Goal: Information Seeking & Learning: Find specific fact

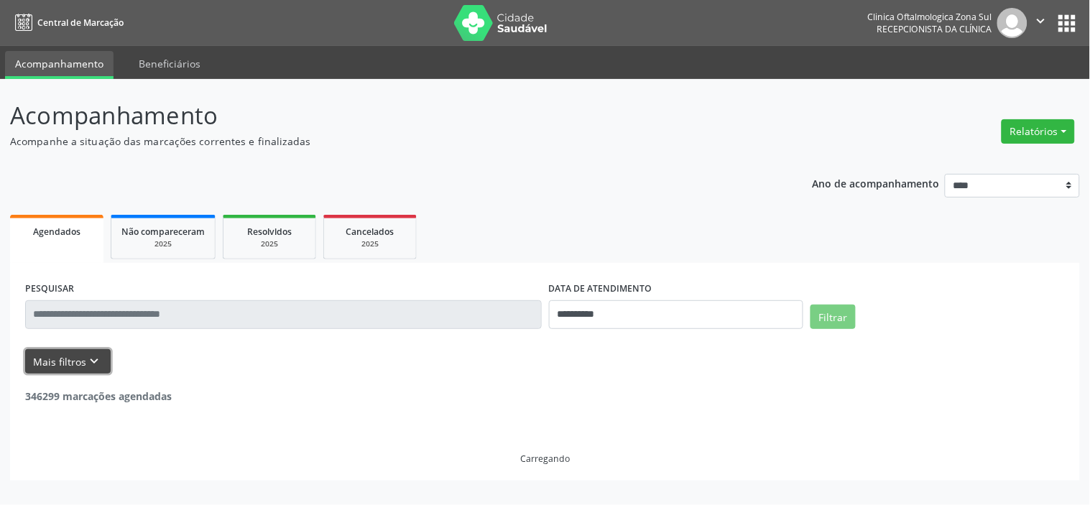
click at [82, 359] on button "Mais filtros keyboard_arrow_down" at bounding box center [67, 361] width 85 height 25
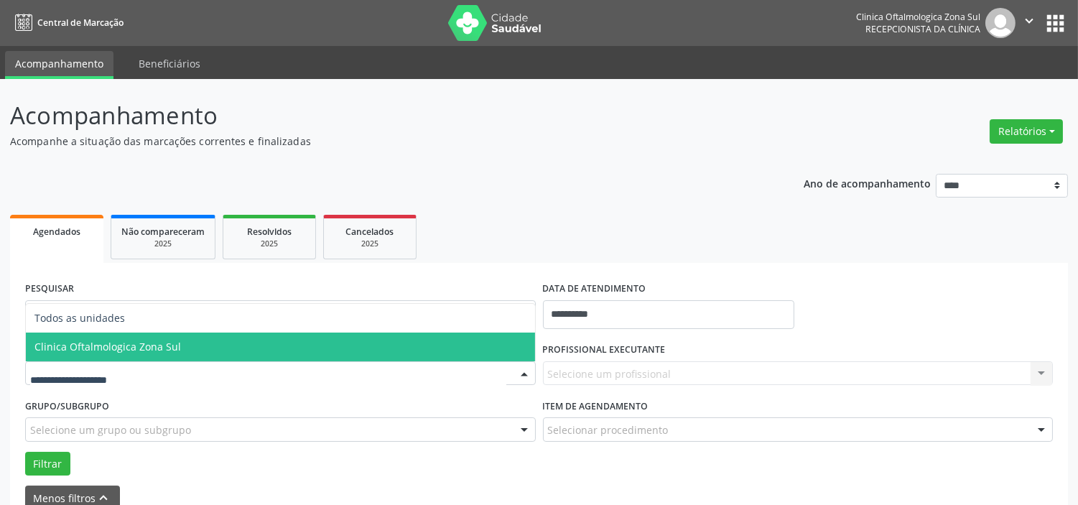
click at [131, 347] on span "Clinica Oftalmologica Zona Sul" at bounding box center [107, 347] width 147 height 14
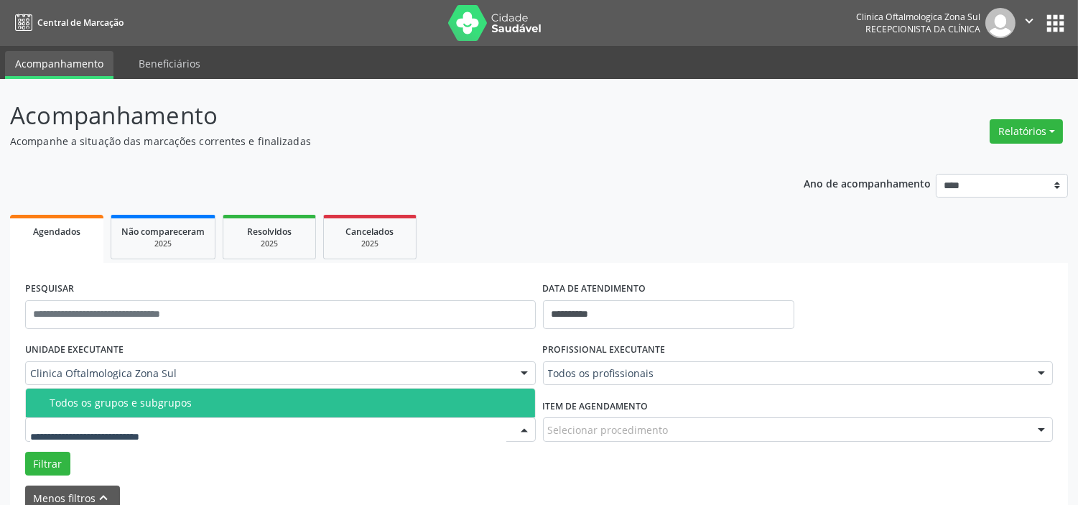
click at [151, 401] on div "Todos os grupos e subgrupos" at bounding box center [288, 402] width 477 height 11
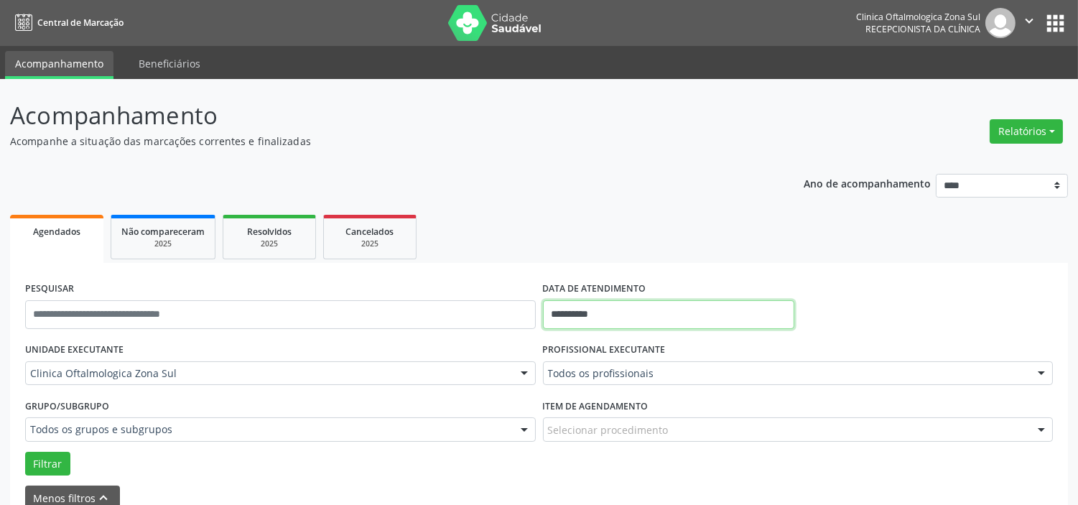
click at [628, 316] on input "**********" at bounding box center [668, 314] width 251 height 29
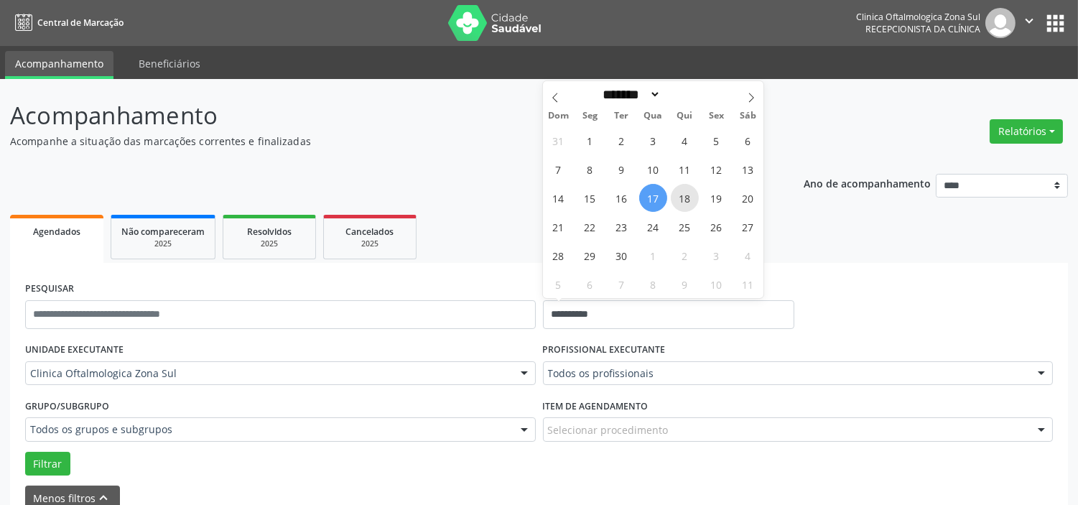
click at [683, 194] on span "18" at bounding box center [685, 198] width 28 height 28
type input "**********"
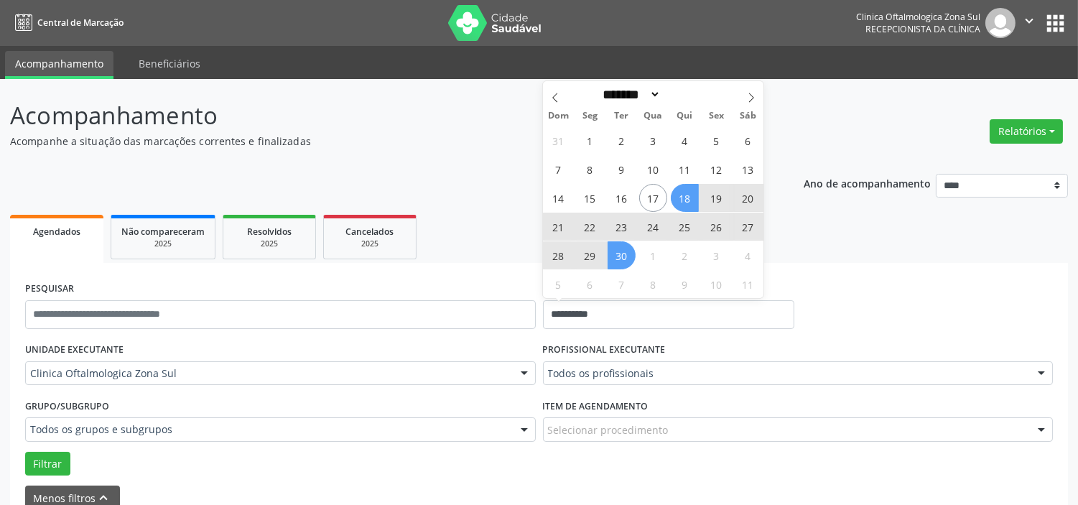
click at [628, 257] on span "30" at bounding box center [622, 255] width 28 height 28
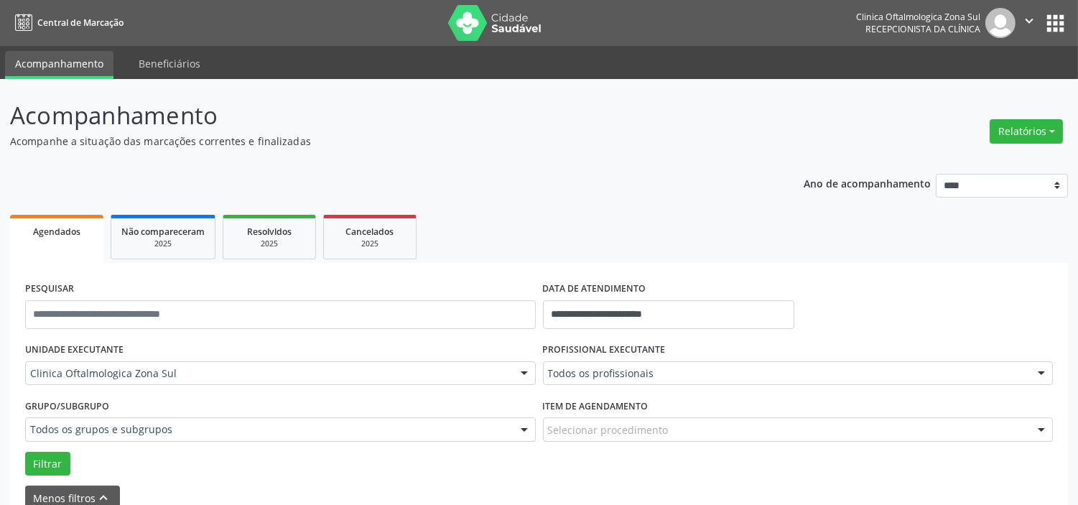
click at [613, 358] on label "PROFISSIONAL EXECUTANTE" at bounding box center [604, 350] width 123 height 22
click at [613, 362] on div "Todos os profissionais" at bounding box center [798, 373] width 511 height 24
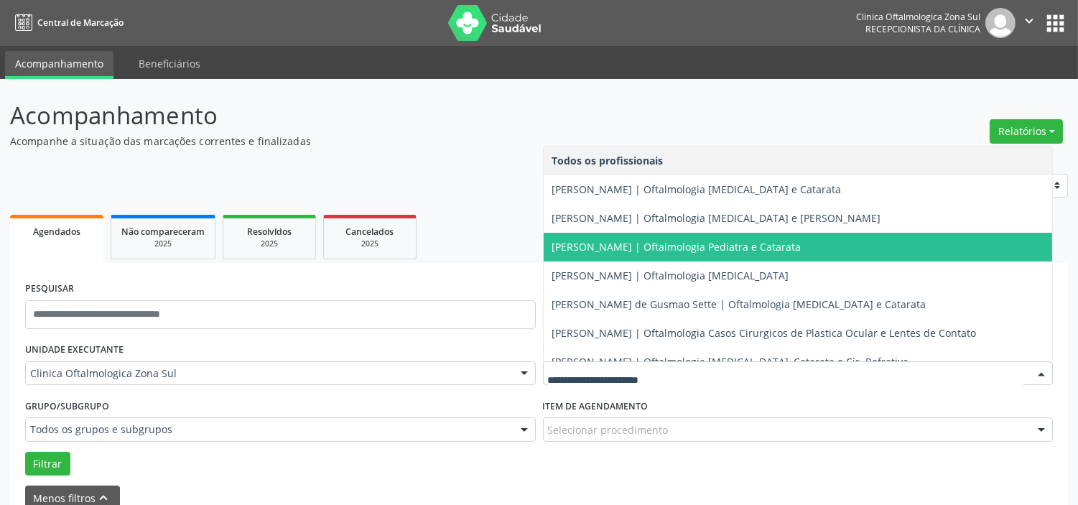
scroll to position [130, 0]
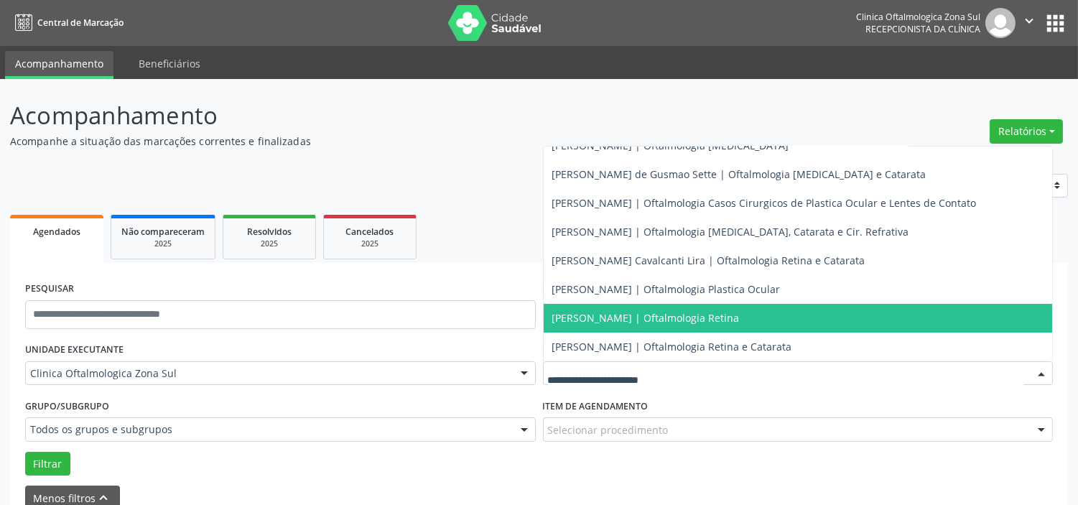
click at [604, 315] on span "[PERSON_NAME] | Oftalmologia Retina" at bounding box center [647, 318] width 188 height 14
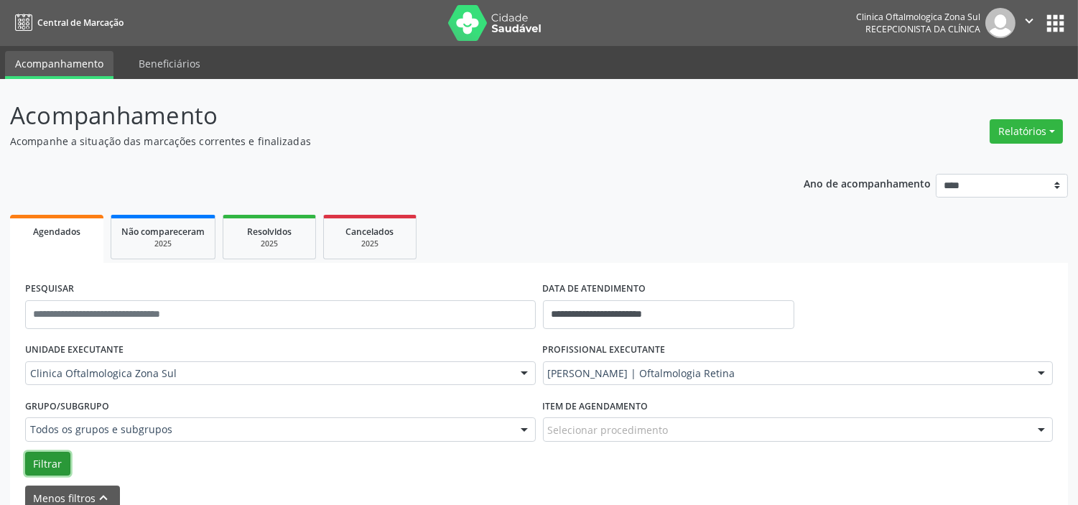
click at [34, 456] on button "Filtrar" at bounding box center [47, 464] width 45 height 24
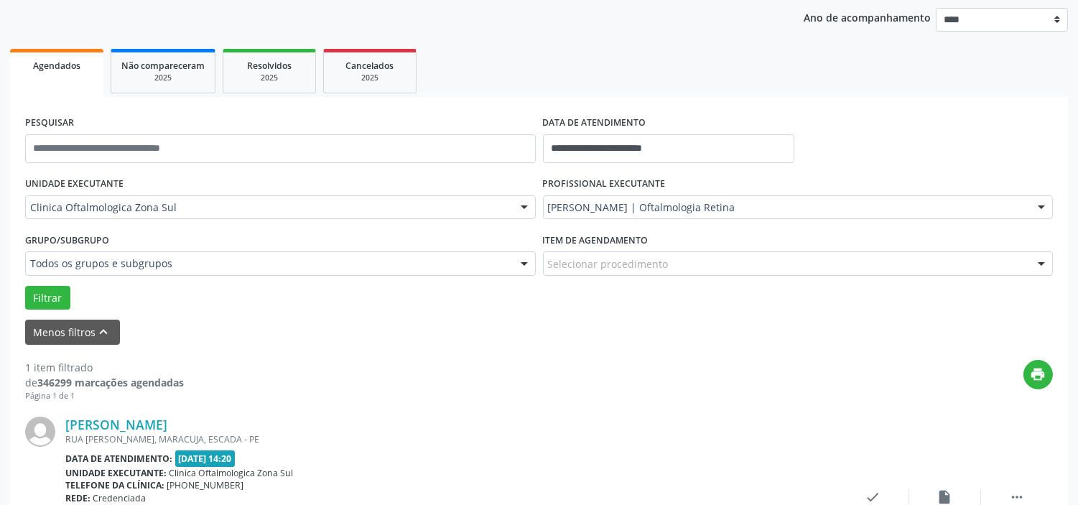
scroll to position [293, 0]
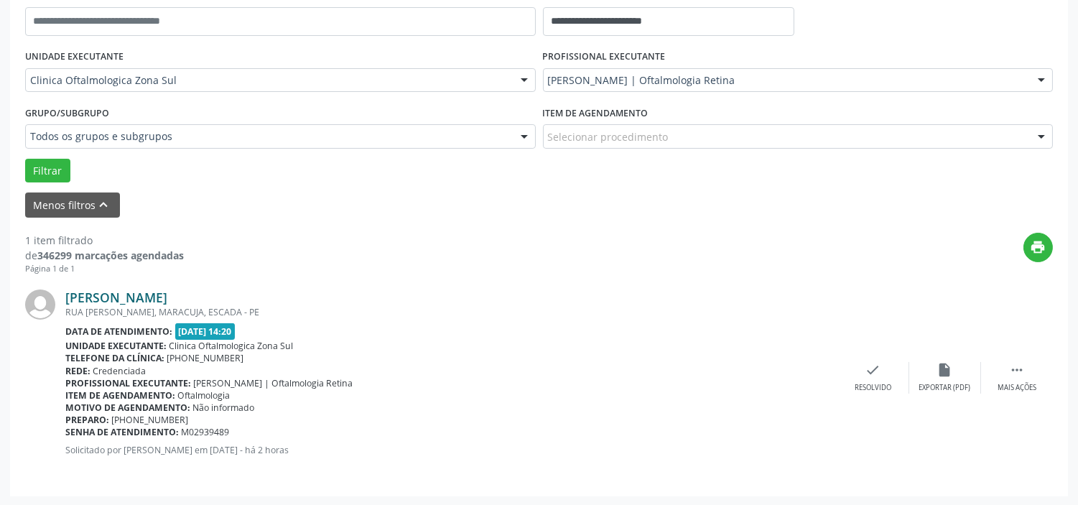
click at [126, 302] on link "[PERSON_NAME]" at bounding box center [116, 298] width 102 height 16
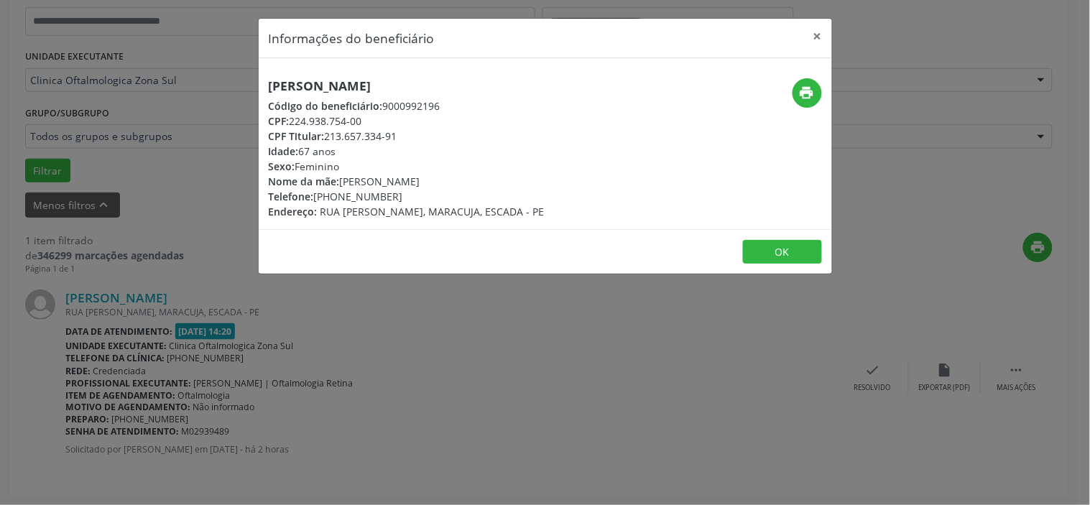
drag, startPoint x: 348, startPoint y: 122, endPoint x: 290, endPoint y: 121, distance: 58.9
click at [290, 121] on div "CPF: 224.938.754-00" at bounding box center [407, 121] width 276 height 15
copy div "224.938.754-00"
click at [404, 84] on h5 "[PERSON_NAME]" at bounding box center [407, 85] width 276 height 15
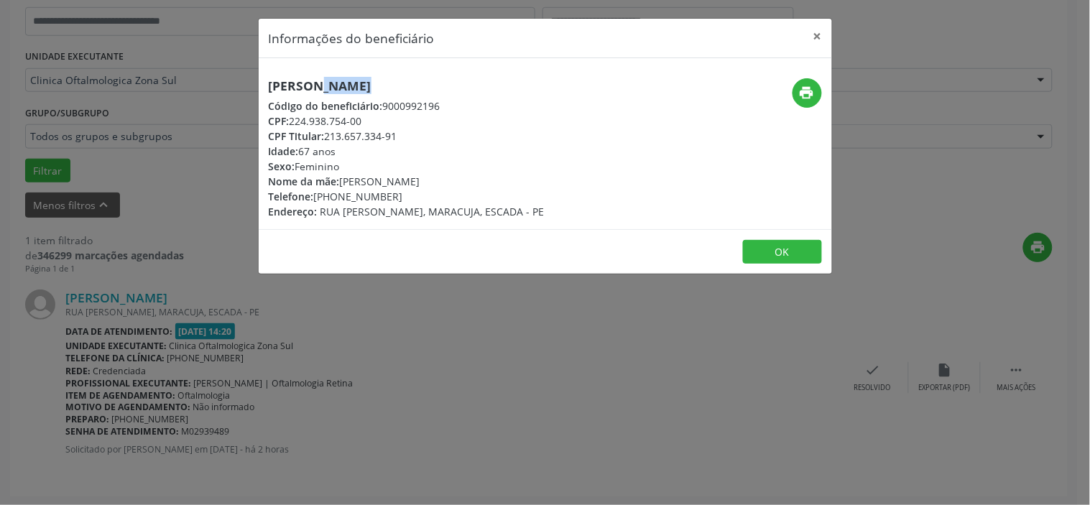
click at [404, 84] on h5 "[PERSON_NAME]" at bounding box center [407, 85] width 276 height 15
copy div "[PERSON_NAME]"
drag, startPoint x: 387, startPoint y: 119, endPoint x: 292, endPoint y: 118, distance: 94.1
click at [292, 118] on div "CPF: 224.938.754-00" at bounding box center [407, 121] width 276 height 15
copy div "224.938.754-00"
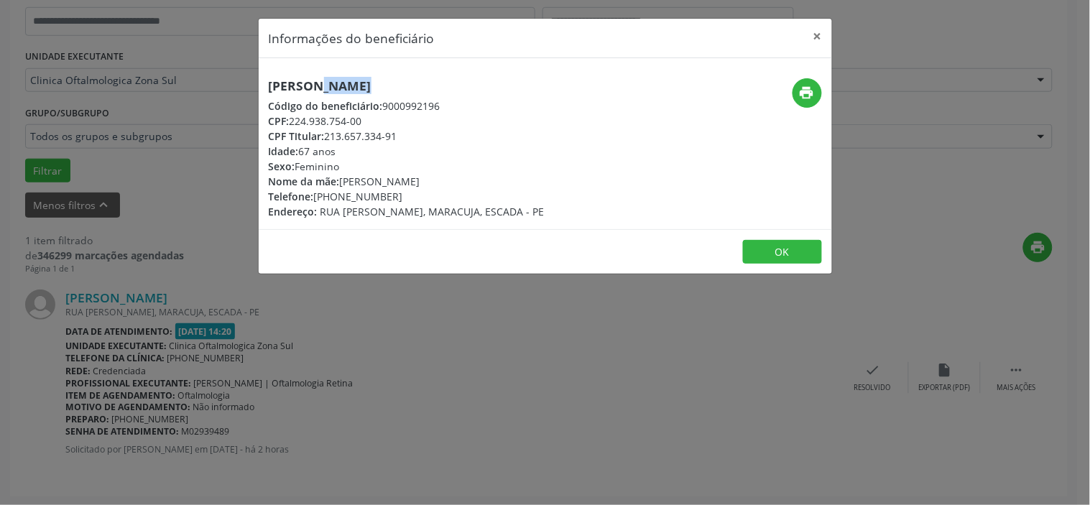
drag, startPoint x: 401, startPoint y: 195, endPoint x: 316, endPoint y: 199, distance: 84.9
click at [316, 199] on div "Telefone: [PHONE_NUMBER]" at bounding box center [407, 196] width 276 height 15
copy div "[PHONE_NUMBER]"
drag, startPoint x: 461, startPoint y: 180, endPoint x: 343, endPoint y: 182, distance: 118.6
click at [343, 182] on div "Nome da mãe: [PERSON_NAME]" at bounding box center [407, 181] width 276 height 15
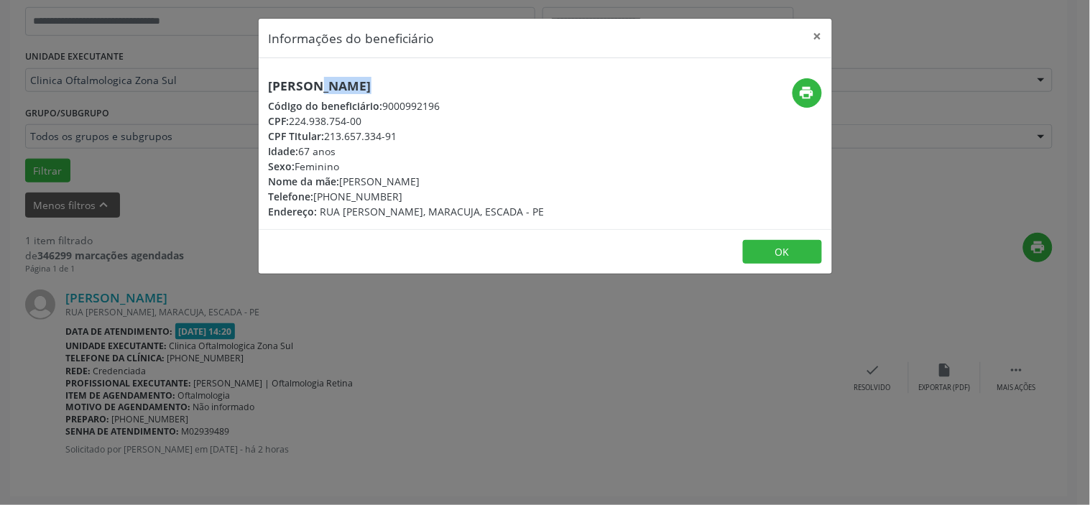
copy div "[PERSON_NAME]"
click at [297, 153] on span "Idade:" at bounding box center [284, 151] width 30 height 14
copy div "Idade: 67 anos"
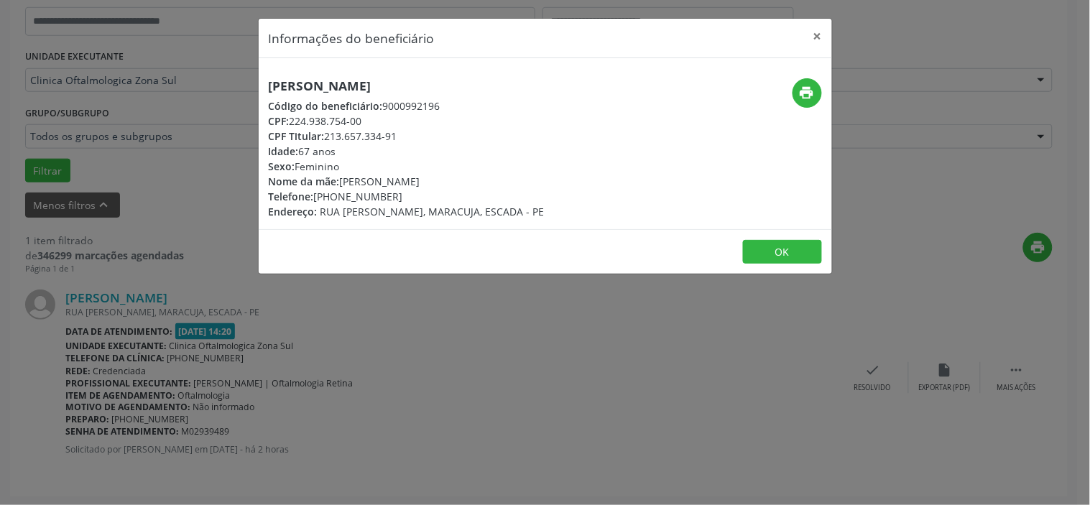
drag, startPoint x: 350, startPoint y: 381, endPoint x: 259, endPoint y: 425, distance: 100.9
click at [348, 381] on div "Informações do beneficiário × [PERSON_NAME] Código do beneficiário: 9000992196 …" at bounding box center [545, 252] width 1090 height 505
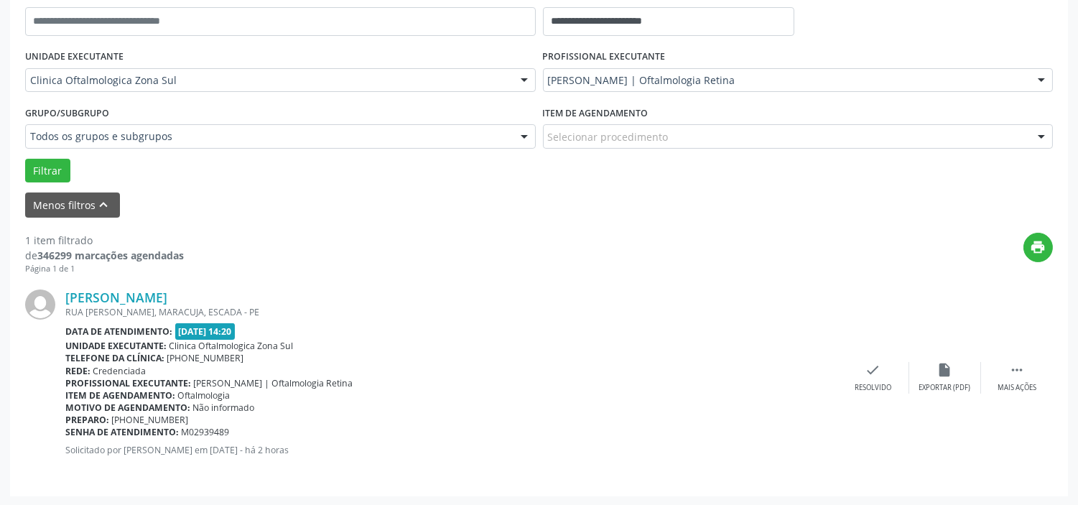
drag, startPoint x: 241, startPoint y: 434, endPoint x: 67, endPoint y: 433, distance: 174.6
click at [67, 433] on div "Senha de atendimento: M02939489" at bounding box center [451, 432] width 772 height 12
copy div "Senha de atendimento: M02939489"
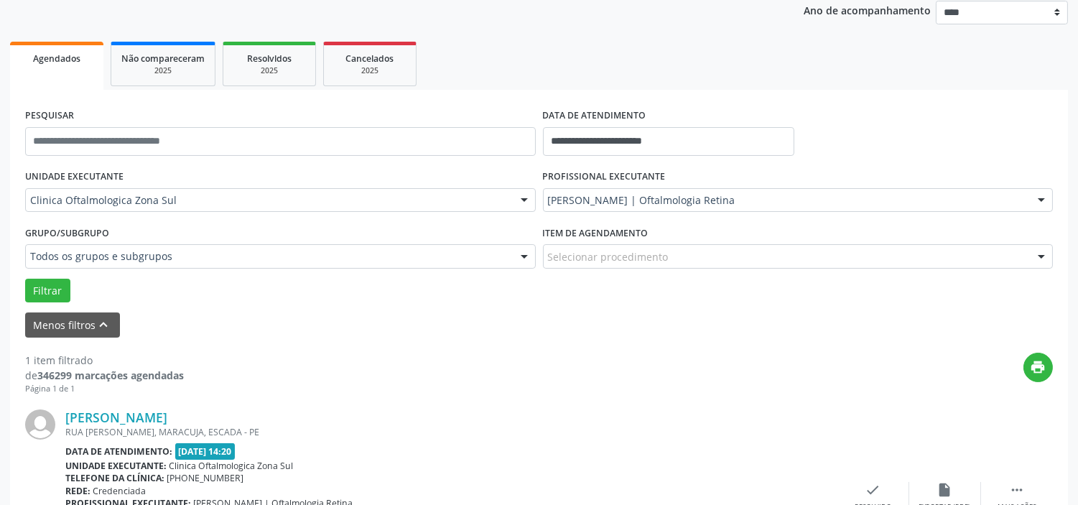
scroll to position [54, 0]
